Goal: Use online tool/utility: Utilize a website feature to perform a specific function

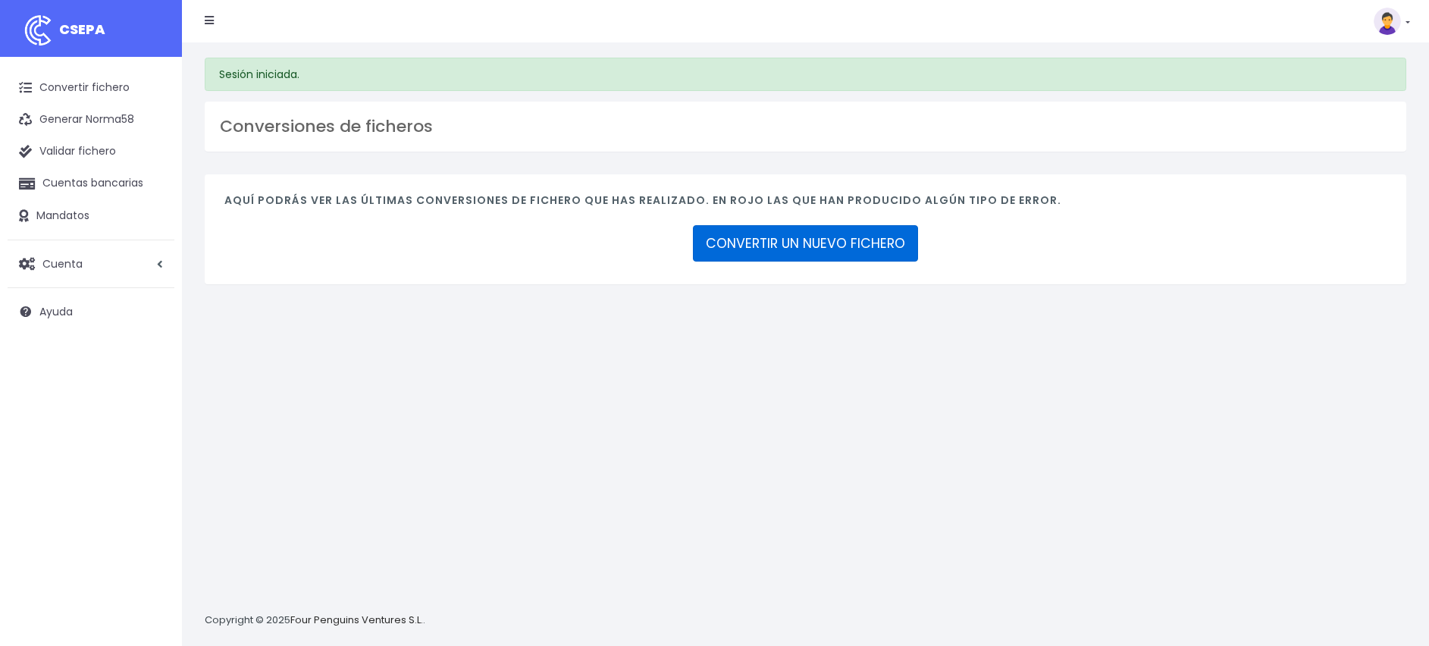
click at [758, 249] on link "CONVERTIR UN NUEVO FICHERO" at bounding box center [805, 243] width 225 height 36
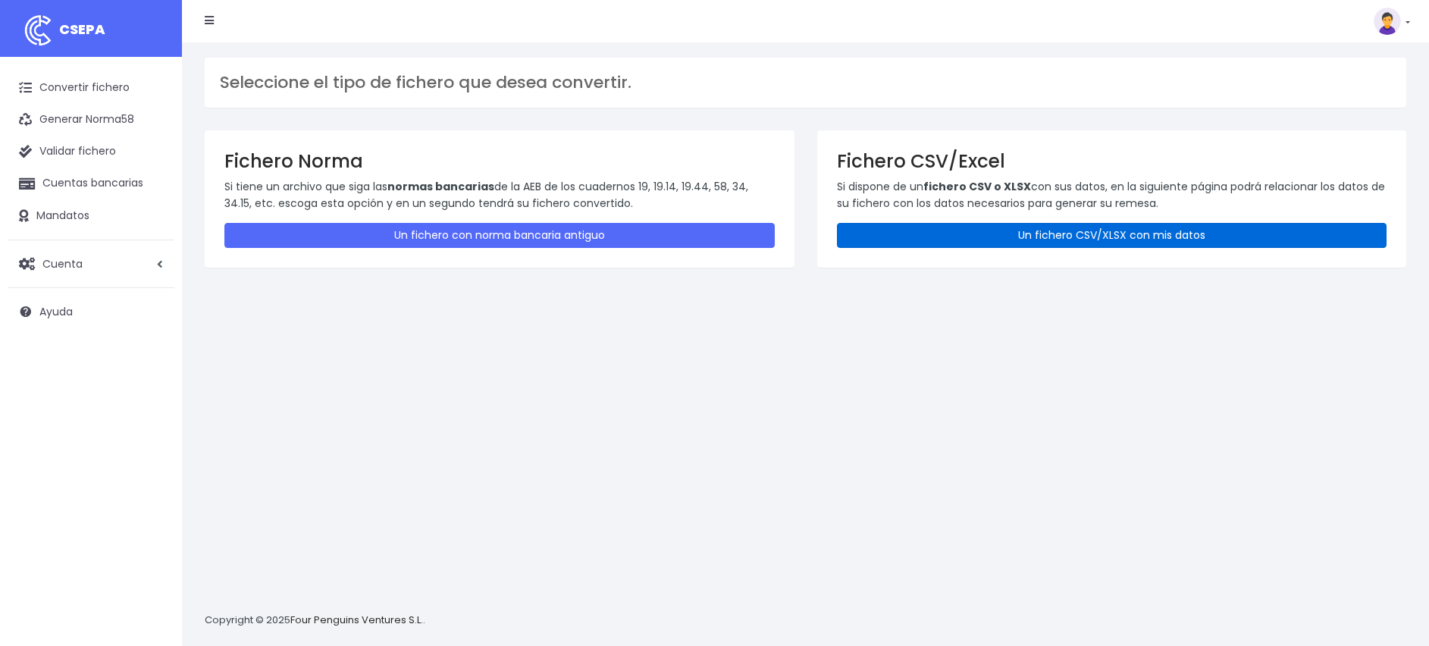
click at [1063, 237] on link "Un fichero CSV/XLSX con mis datos" at bounding box center [1112, 235] width 551 height 25
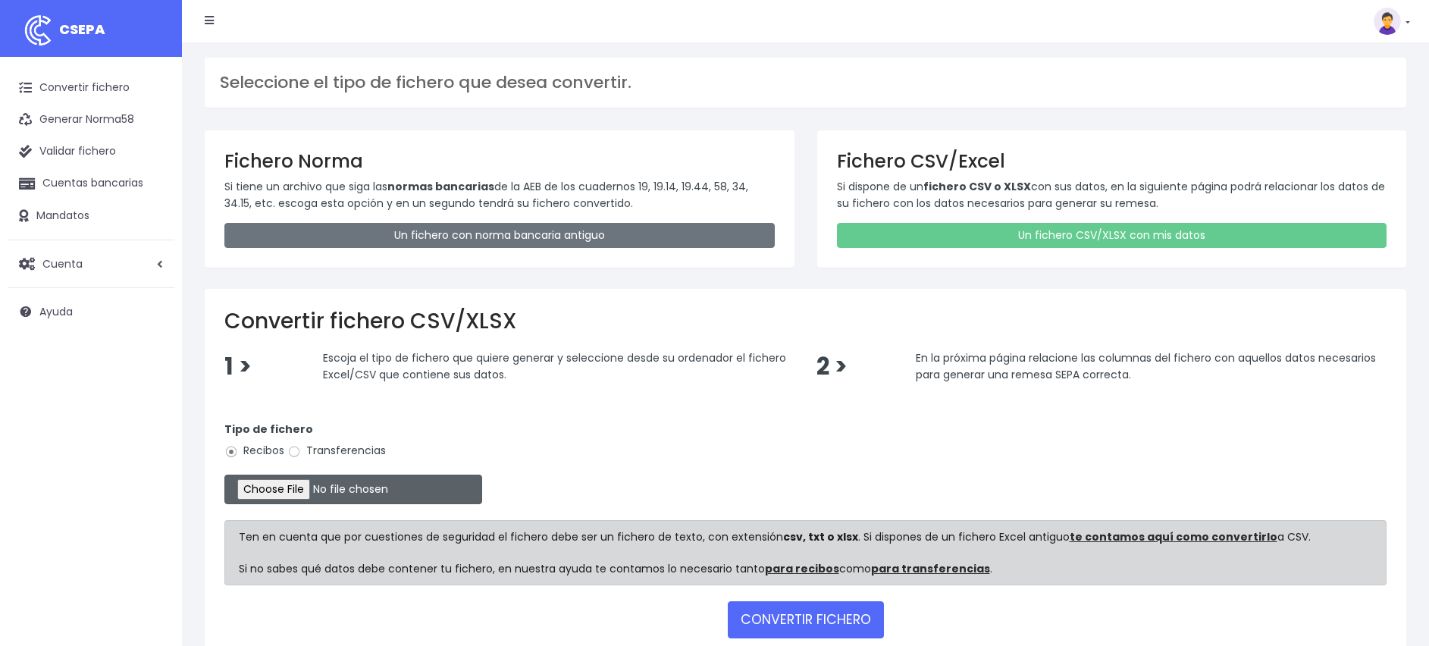
click at [296, 482] on input "file" at bounding box center [353, 490] width 258 height 30
type input "C:\fakepath\REMESA GRANADA.xlsx"
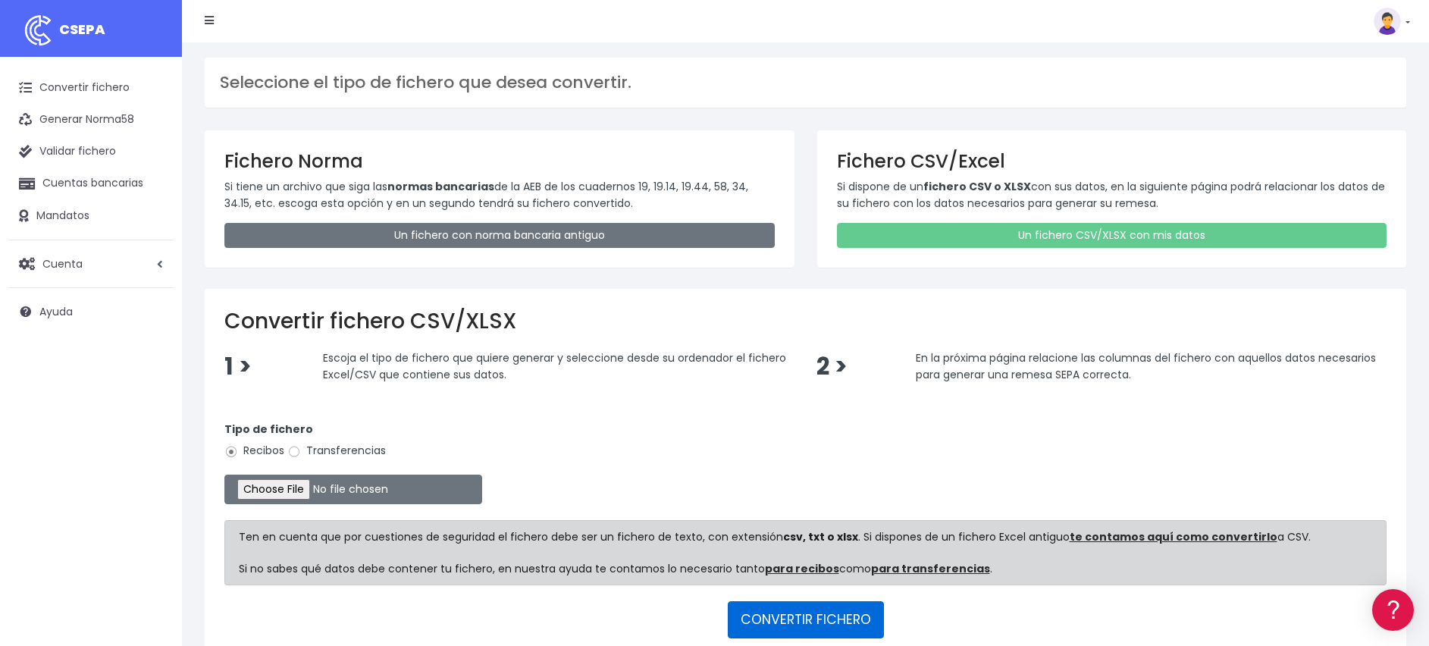
click at [786, 611] on button "CONVERTIR FICHERO" at bounding box center [806, 619] width 156 height 36
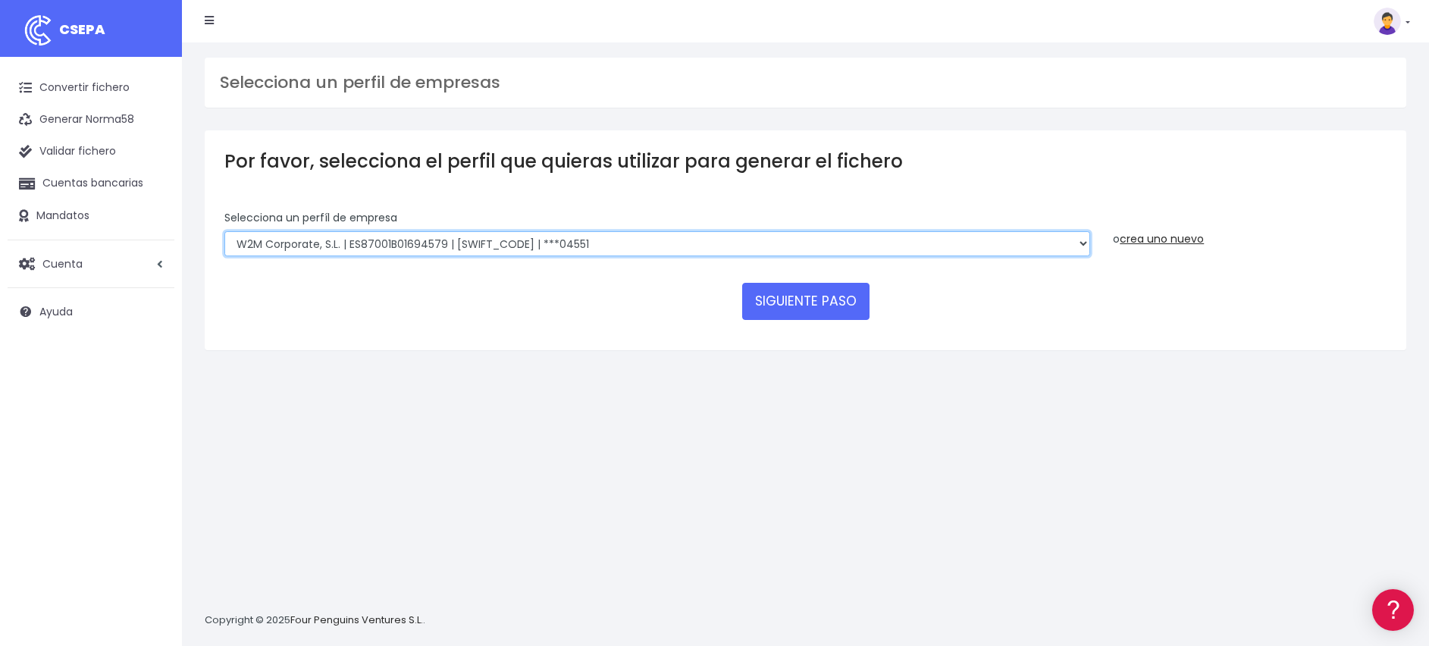
click at [626, 244] on select "WORLD2MEET,S.L.U | ES29000B62880992 | BSABESBBXXX | ***07931 WORLD2MEET S.L.U |…" at bounding box center [657, 244] width 866 height 26
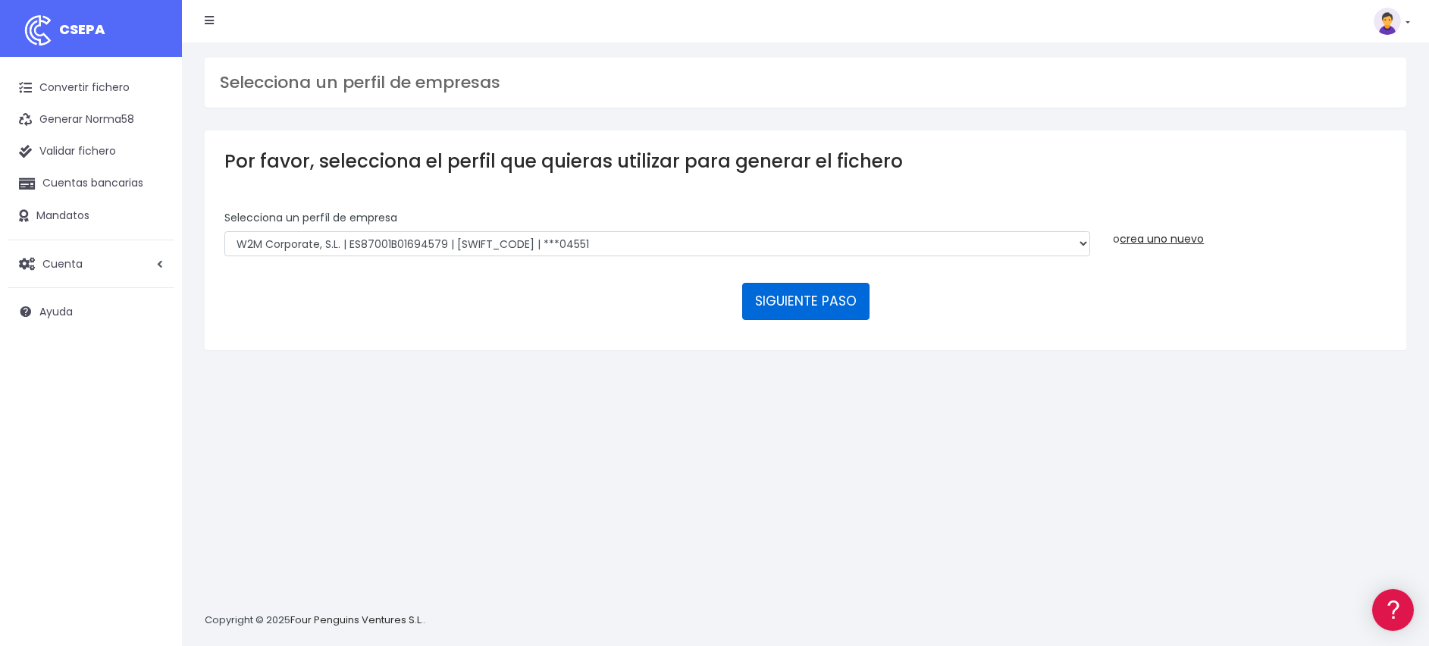
click at [798, 301] on button "SIGUIENTE PASO" at bounding box center [805, 301] width 127 height 36
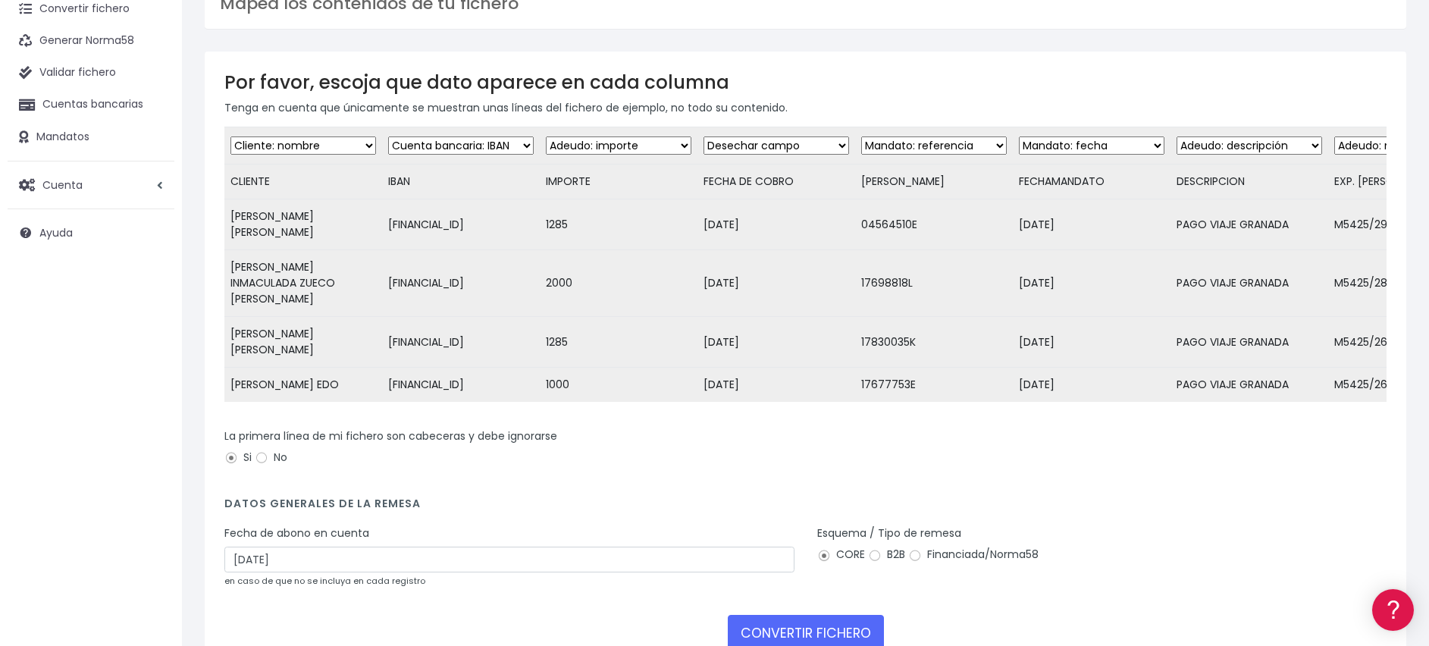
scroll to position [114, 0]
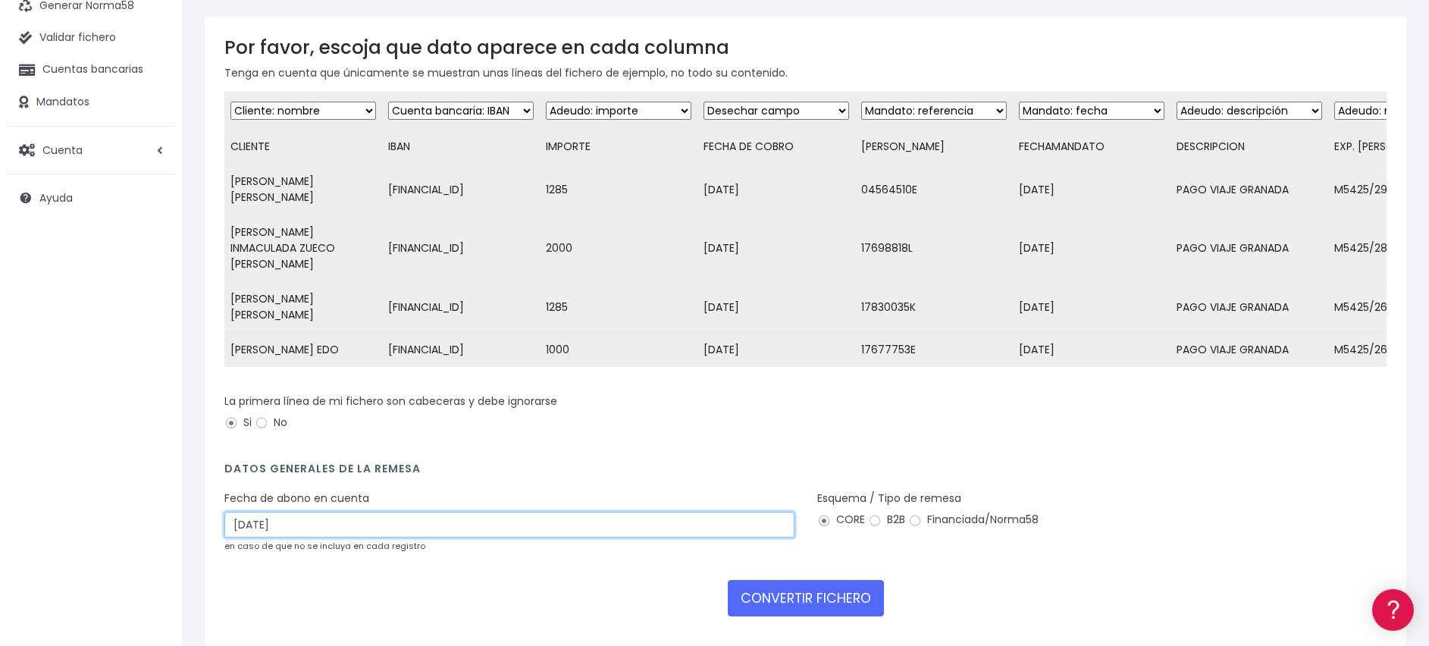
click at [428, 512] on input "27/08/2025" at bounding box center [509, 525] width 570 height 26
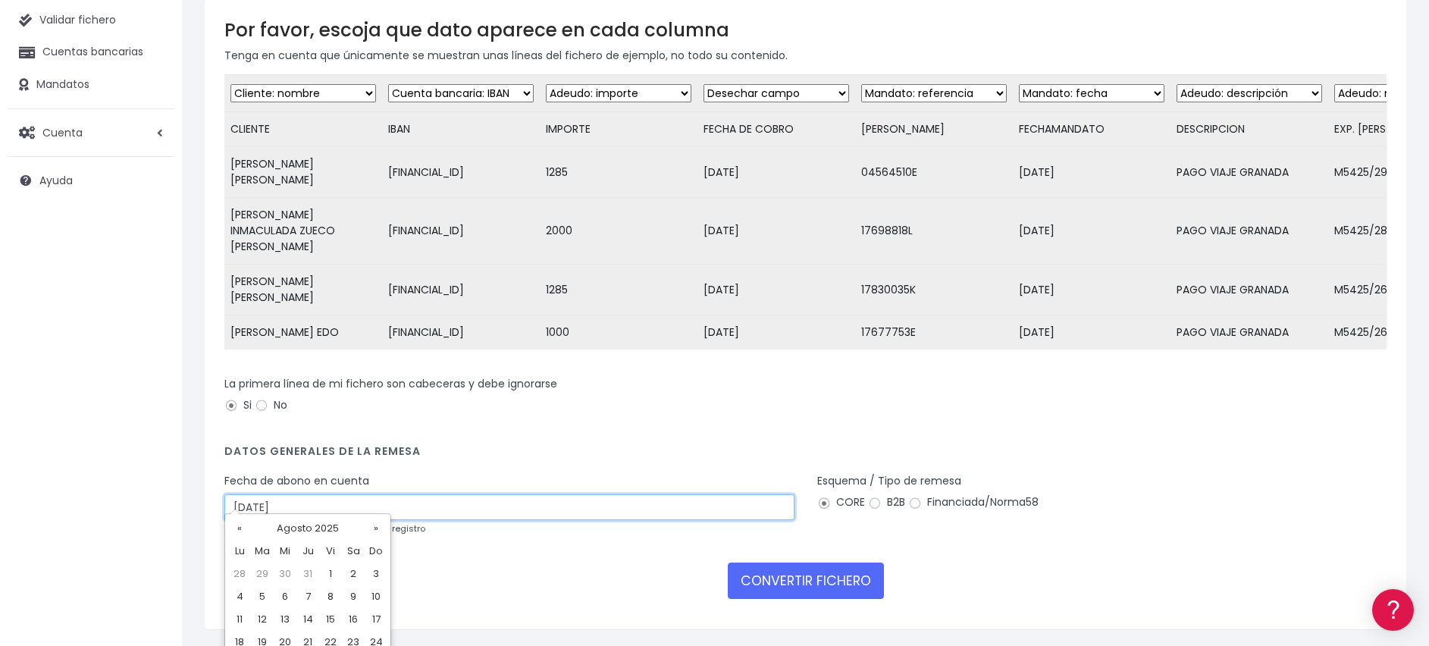
scroll to position [188, 0]
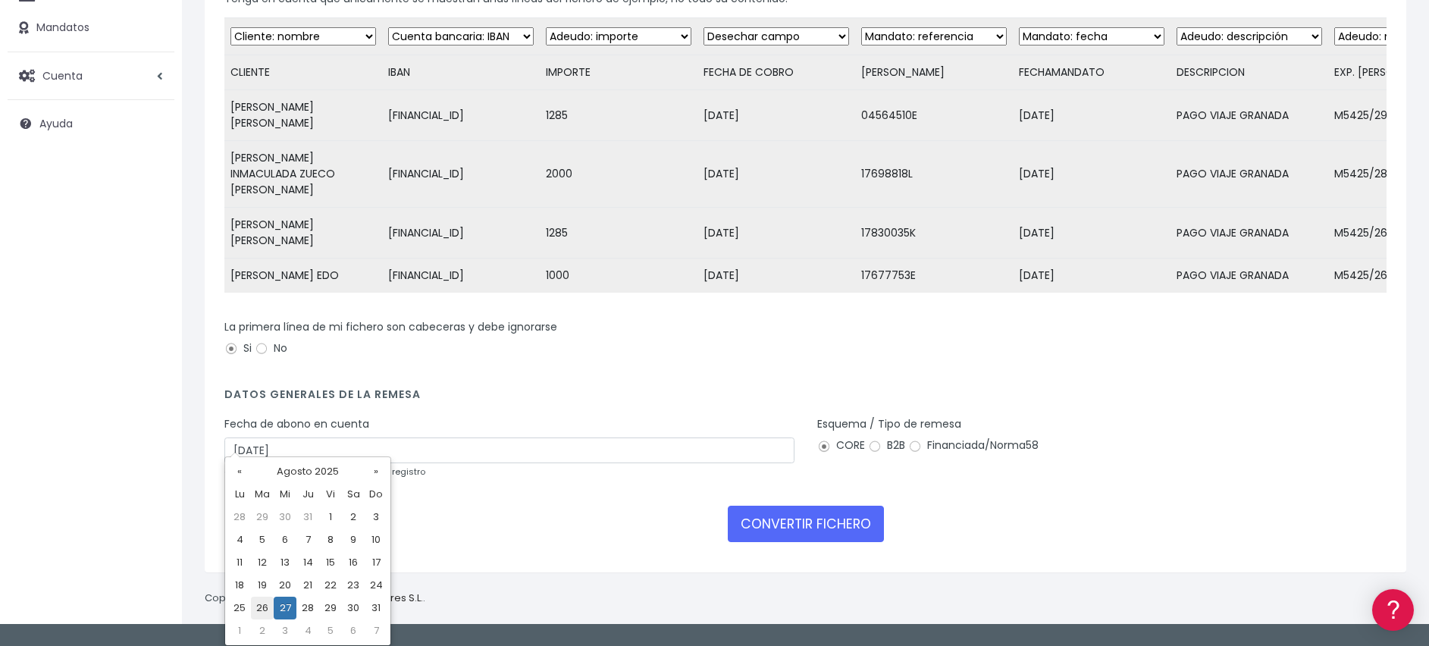
click at [266, 609] on td "26" at bounding box center [262, 608] width 23 height 23
type input "26/08/2025"
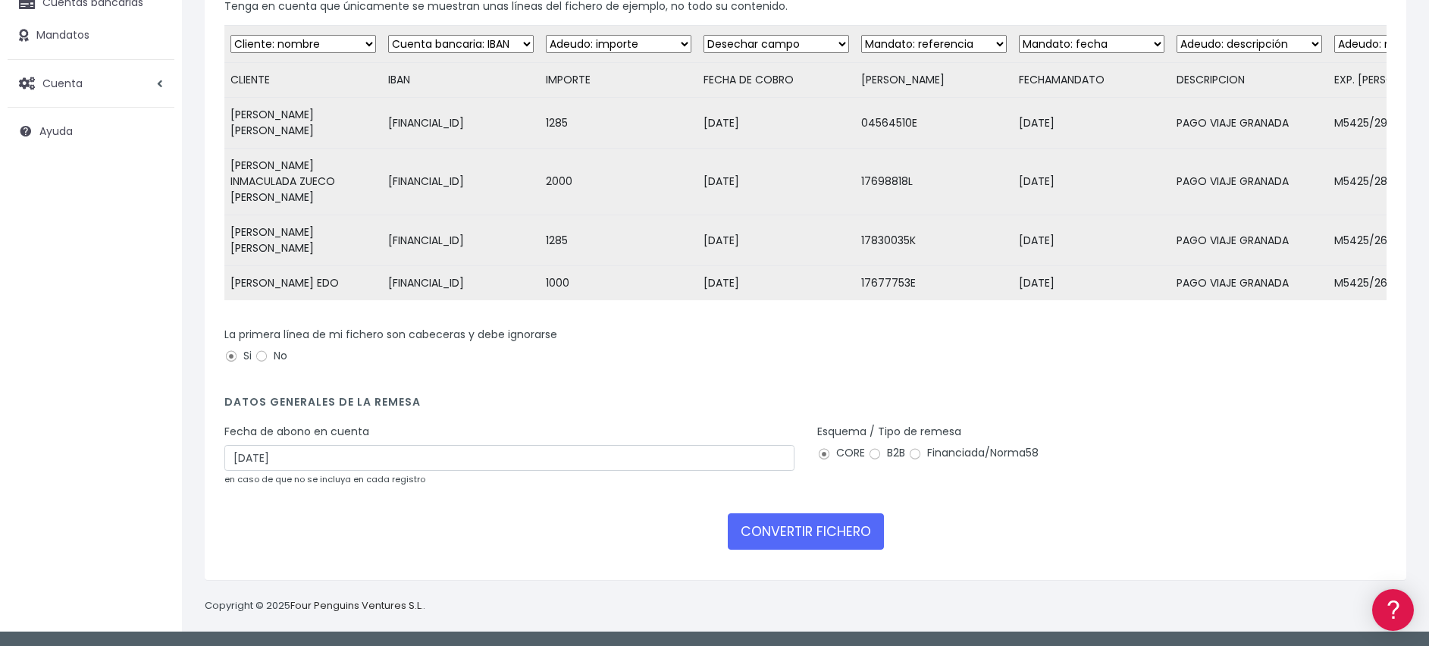
scroll to position [166, 0]
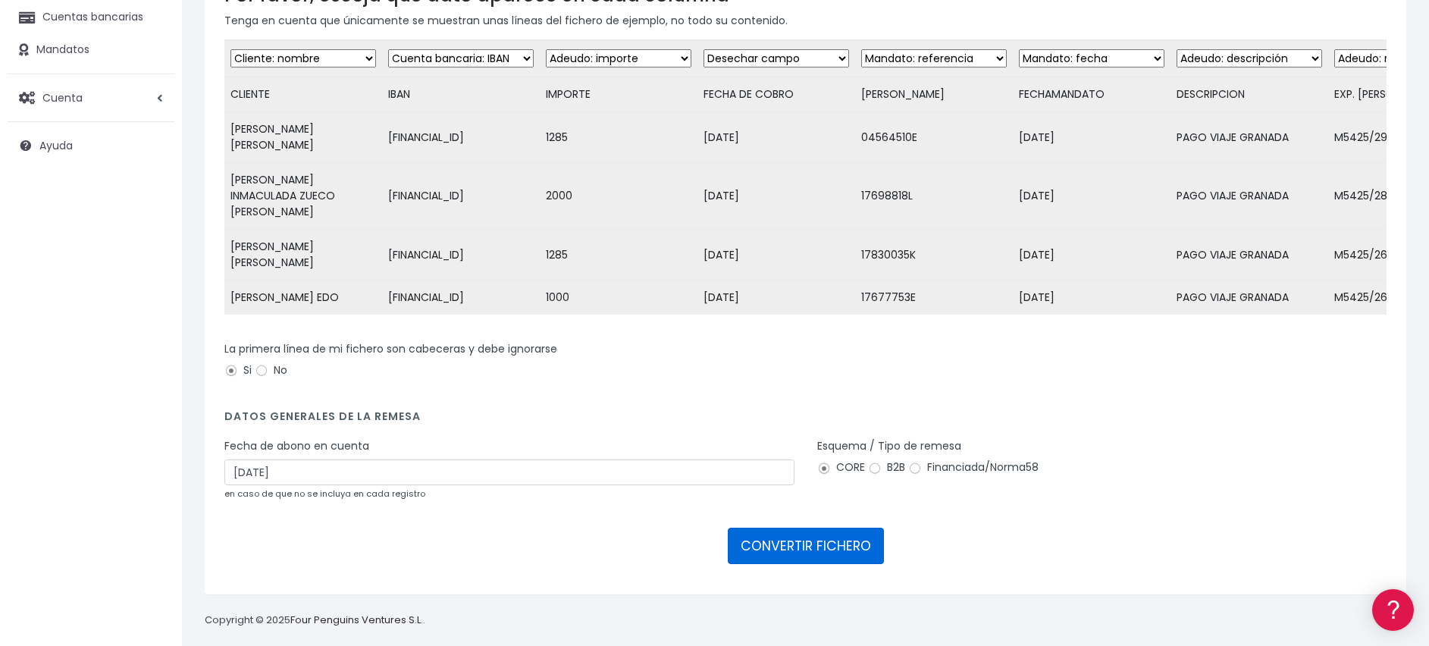
click at [822, 528] on button "CONVERTIR FICHERO" at bounding box center [806, 546] width 156 height 36
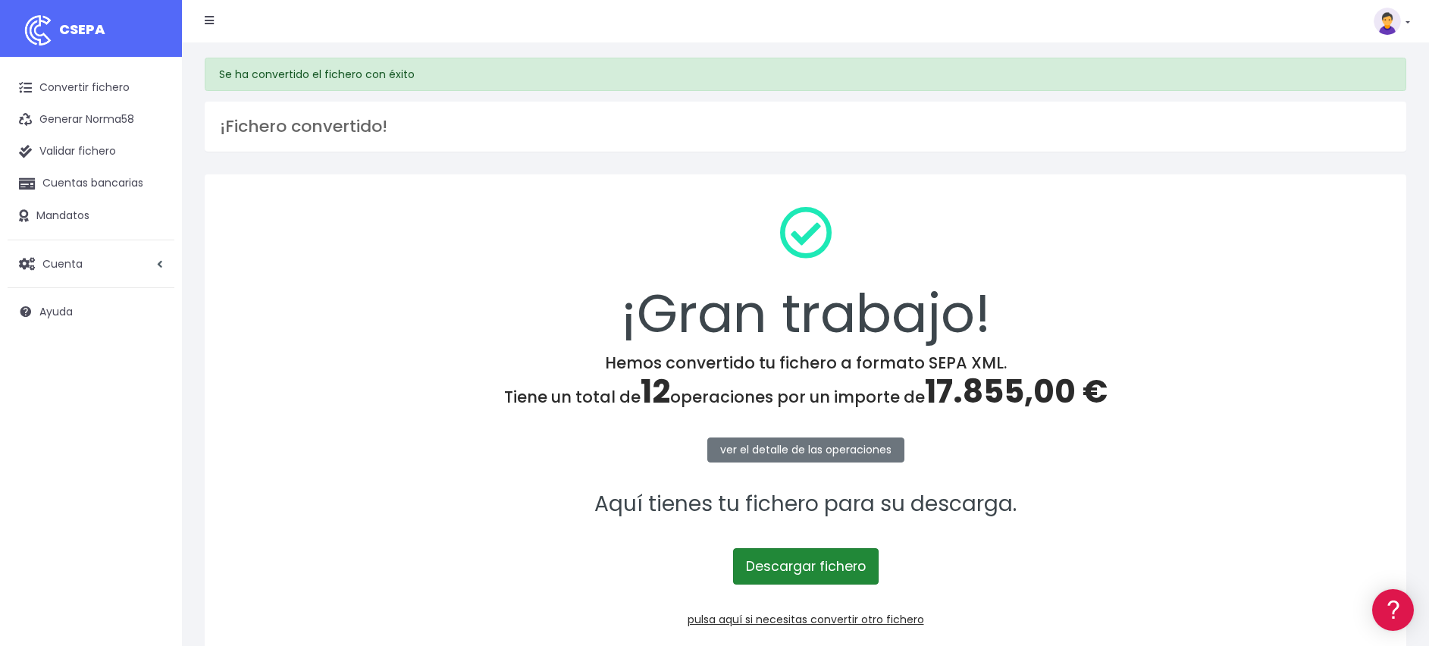
click at [819, 565] on link "Descargar fichero" at bounding box center [806, 566] width 146 height 36
